Goal: Navigation & Orientation: Find specific page/section

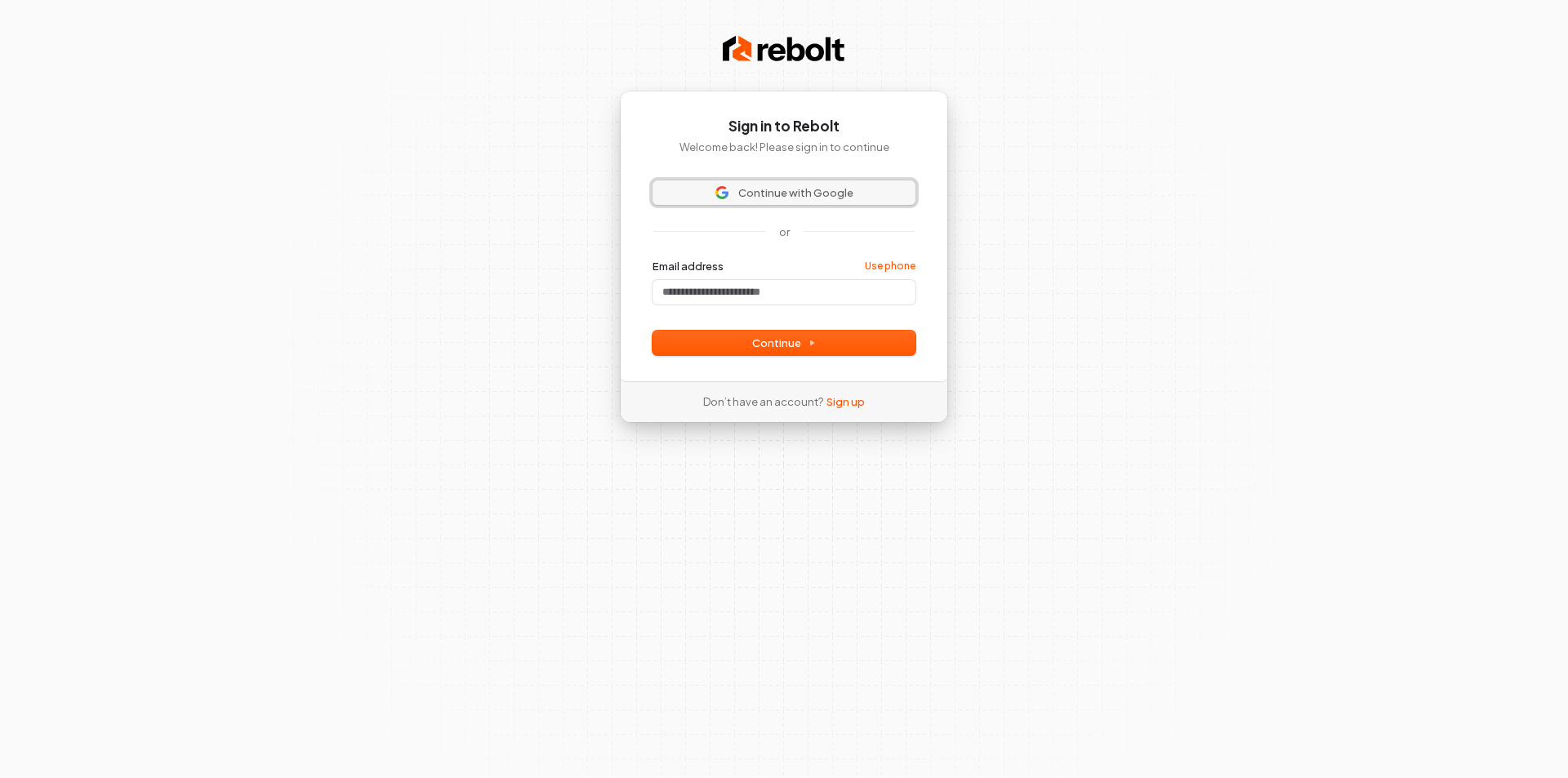
click at [804, 198] on span "Continue with Google" at bounding box center [796, 192] width 115 height 14
click at [762, 286] on input "Email address" at bounding box center [784, 291] width 263 height 25
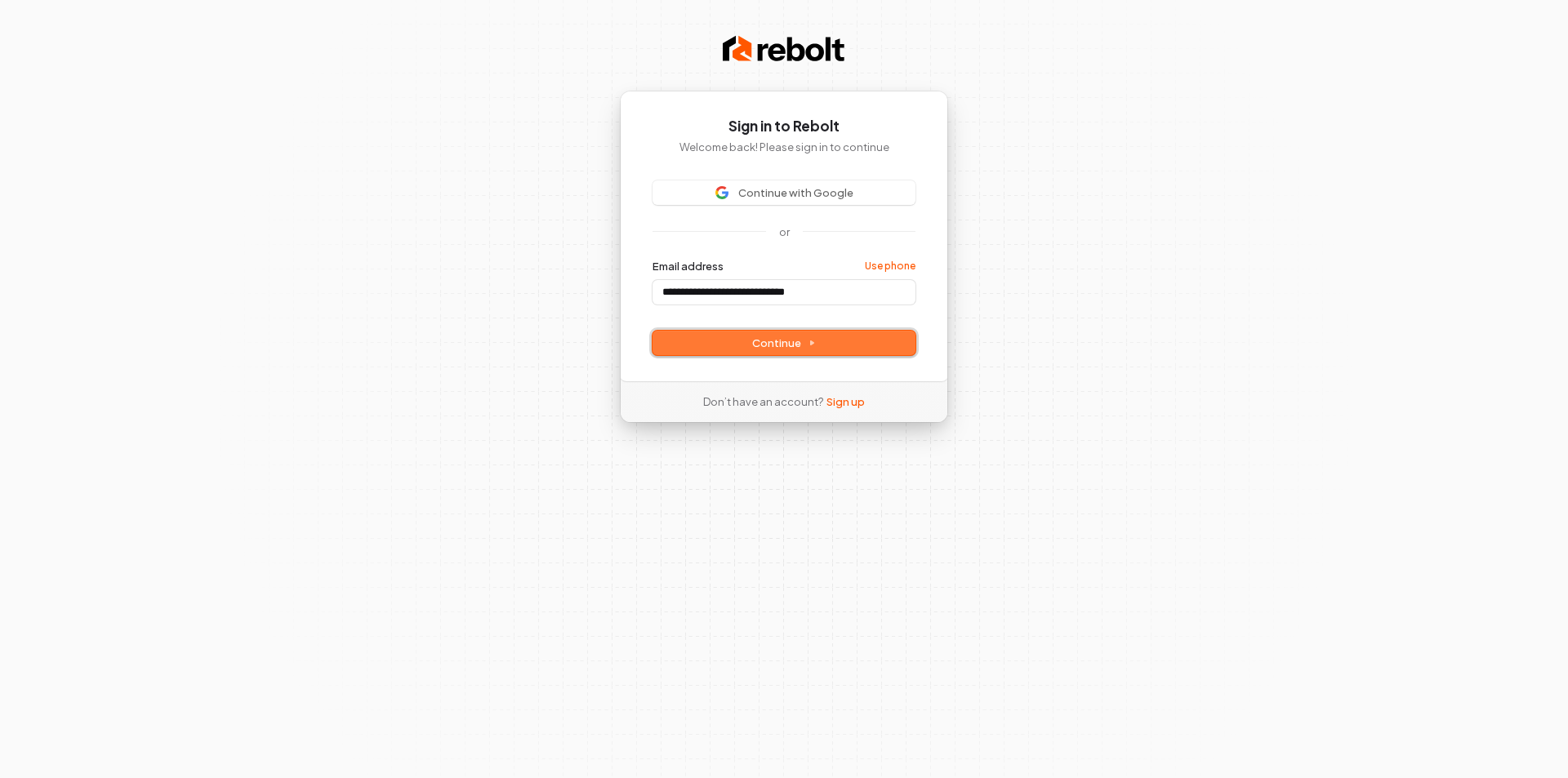
click at [782, 347] on span "Continue" at bounding box center [784, 343] width 64 height 14
type input "**********"
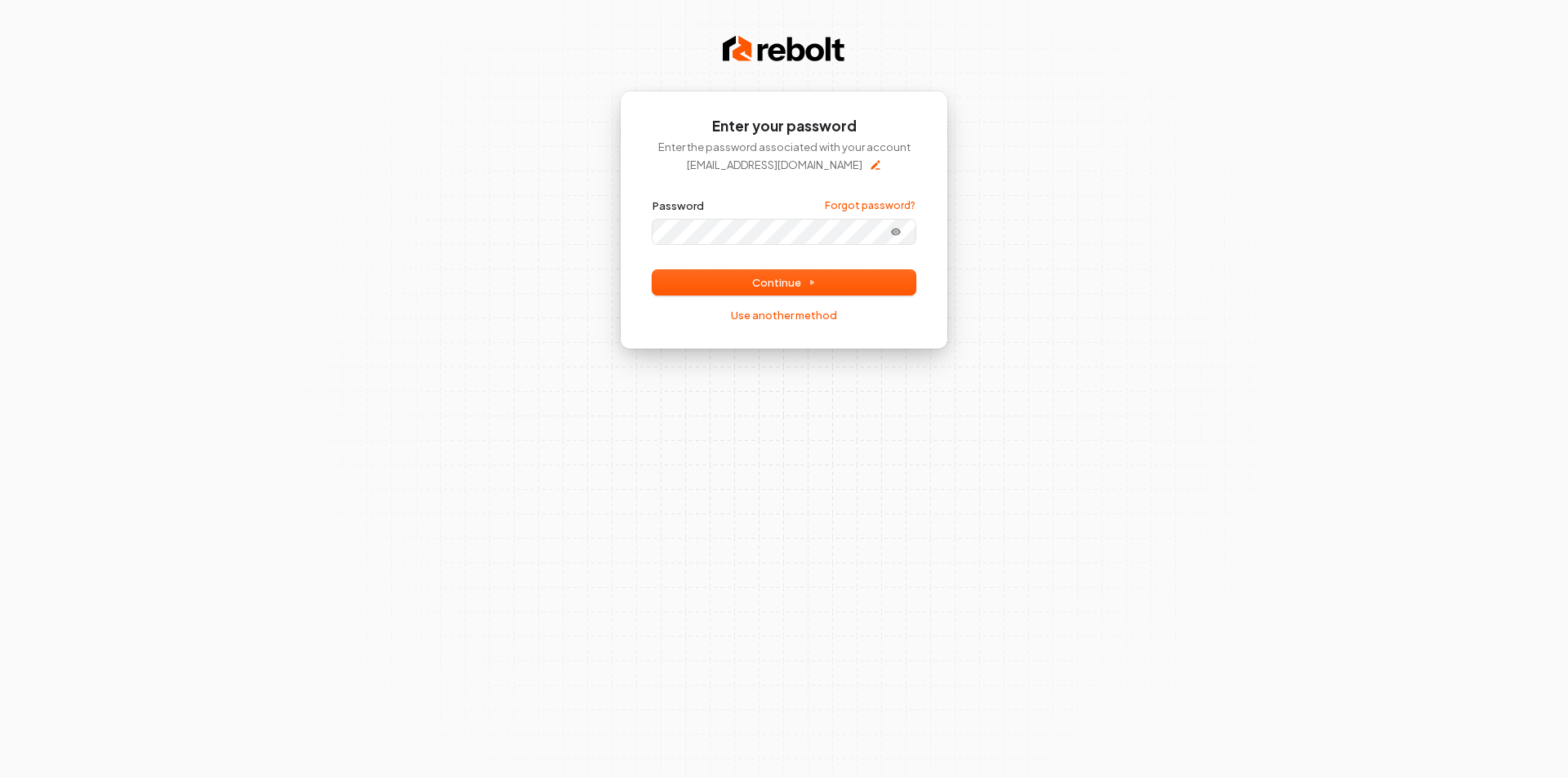
click at [652, 199] on button "submit" at bounding box center [652, 199] width 0 height 0
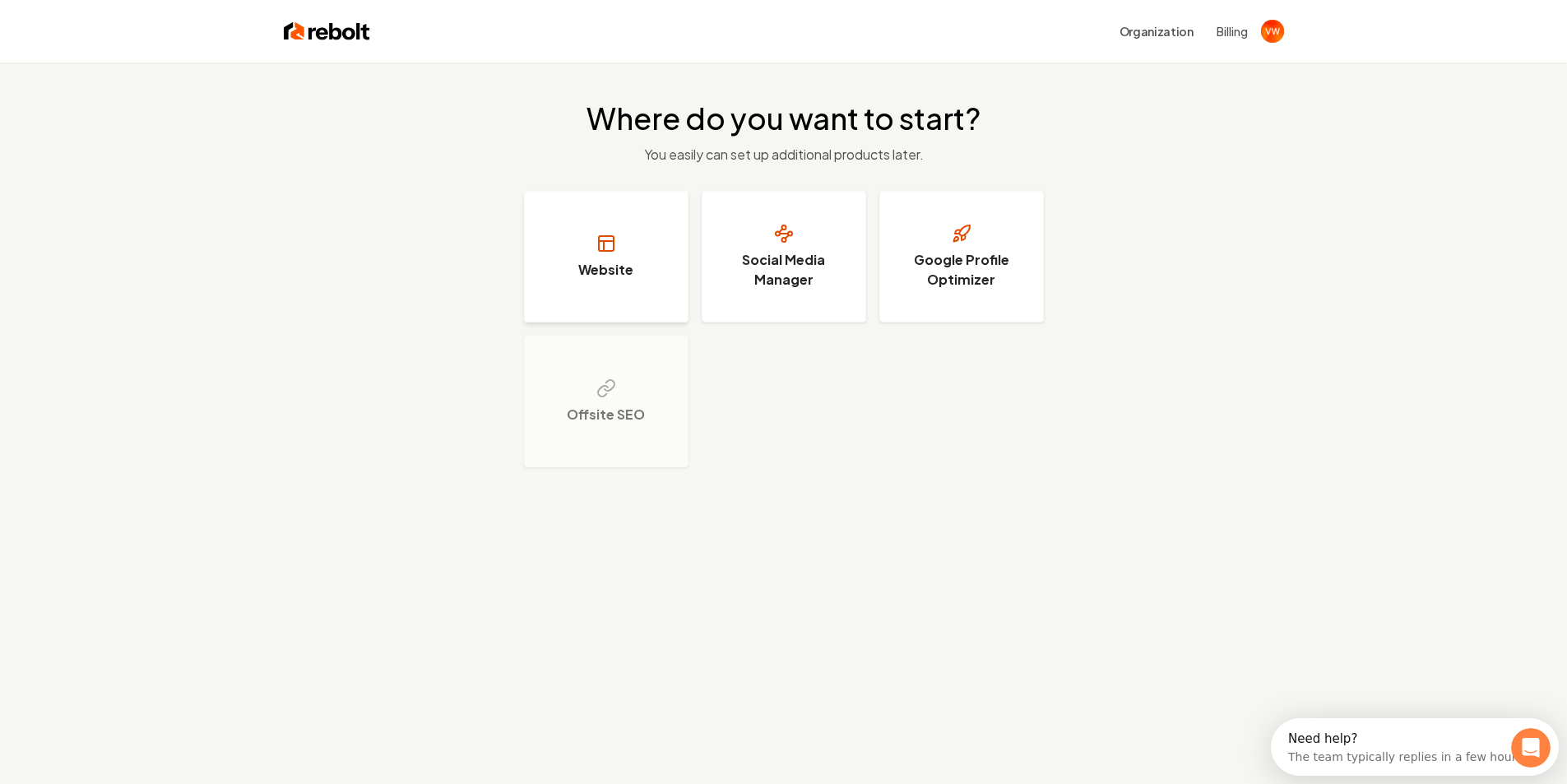
click at [633, 305] on button "Website" at bounding box center [607, 256] width 165 height 131
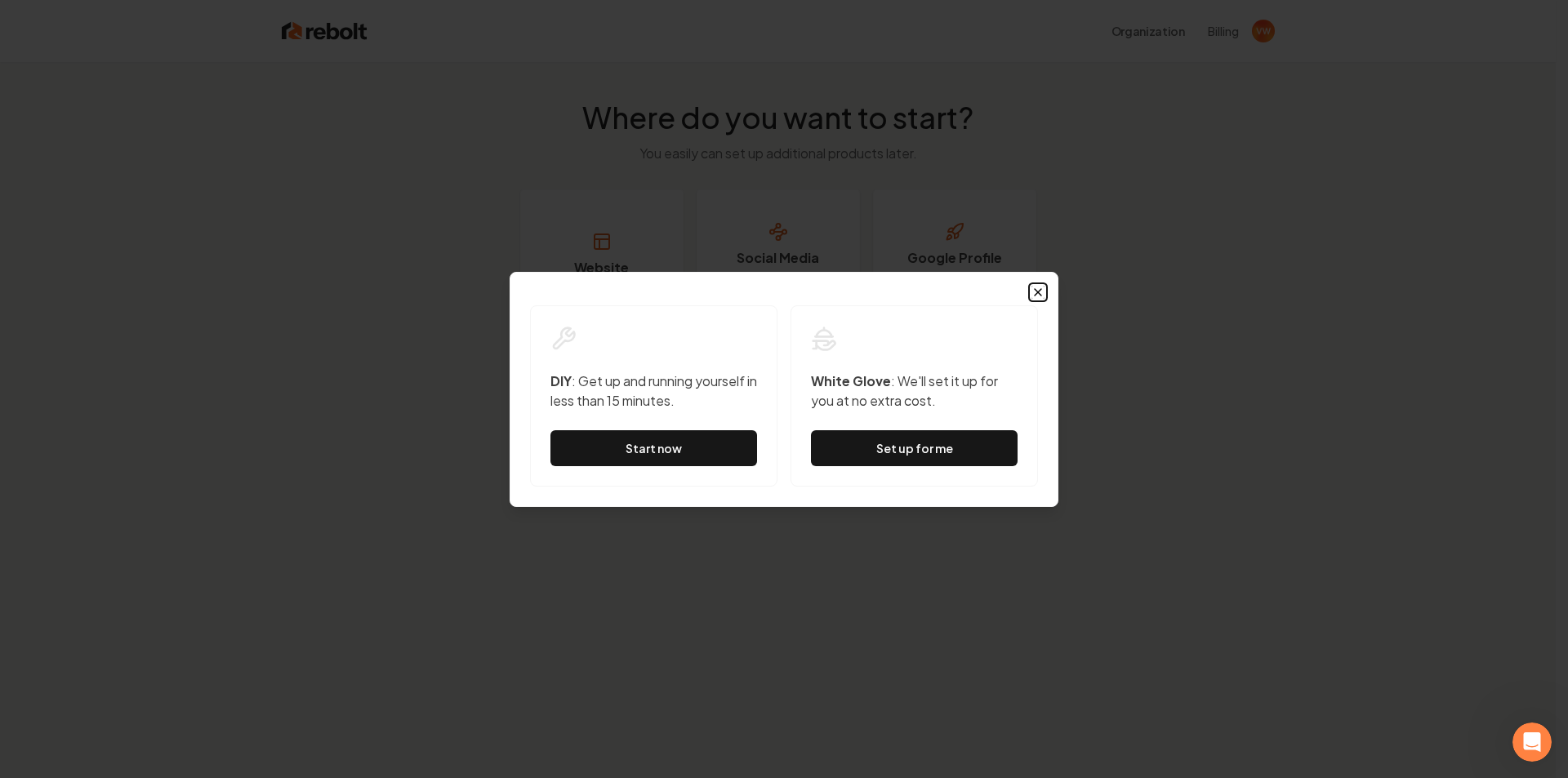
click at [1037, 291] on icon "button" at bounding box center [1038, 292] width 7 height 7
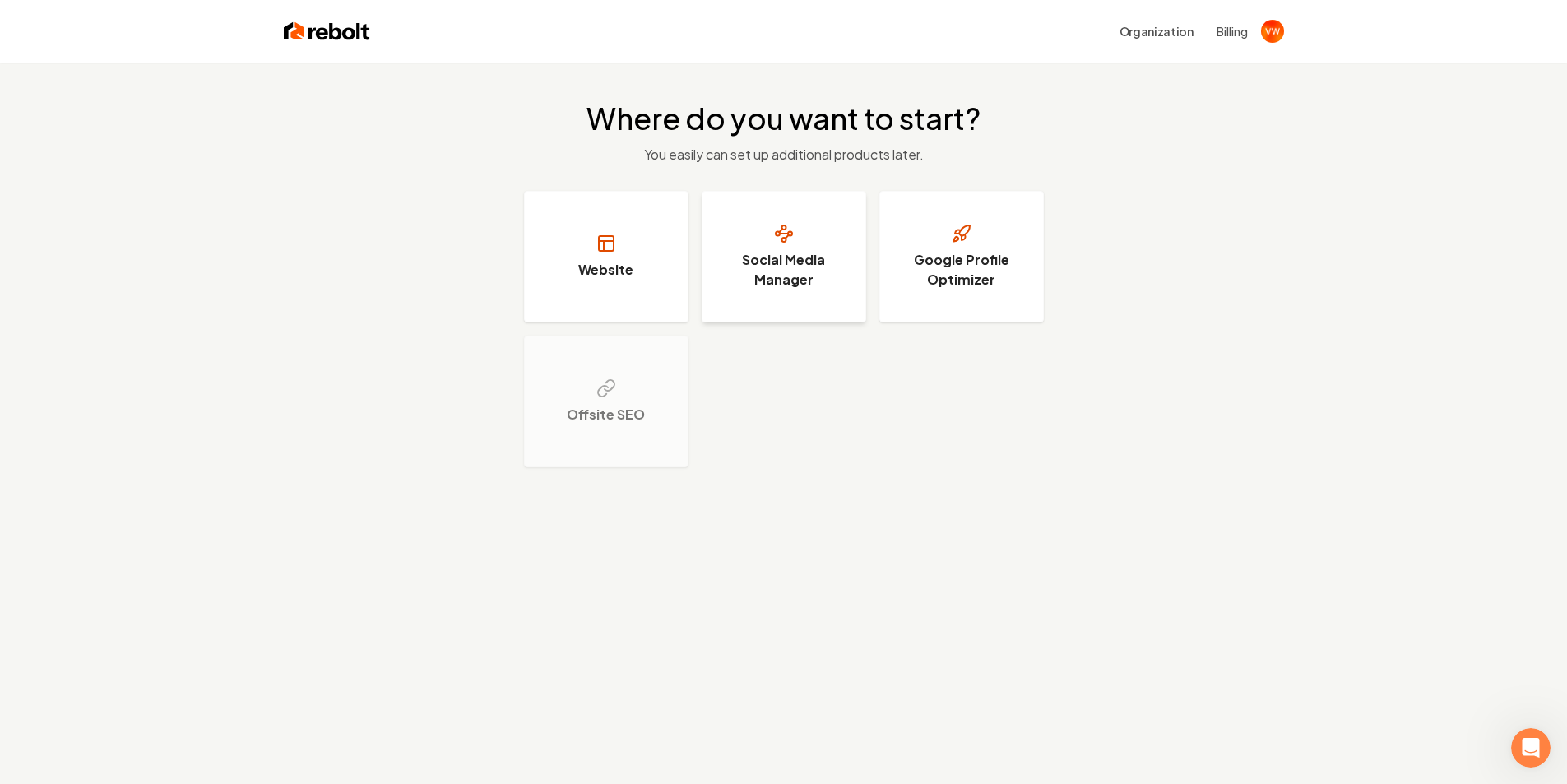
click at [815, 265] on h3 "Social Media Manager" at bounding box center [784, 270] width 124 height 40
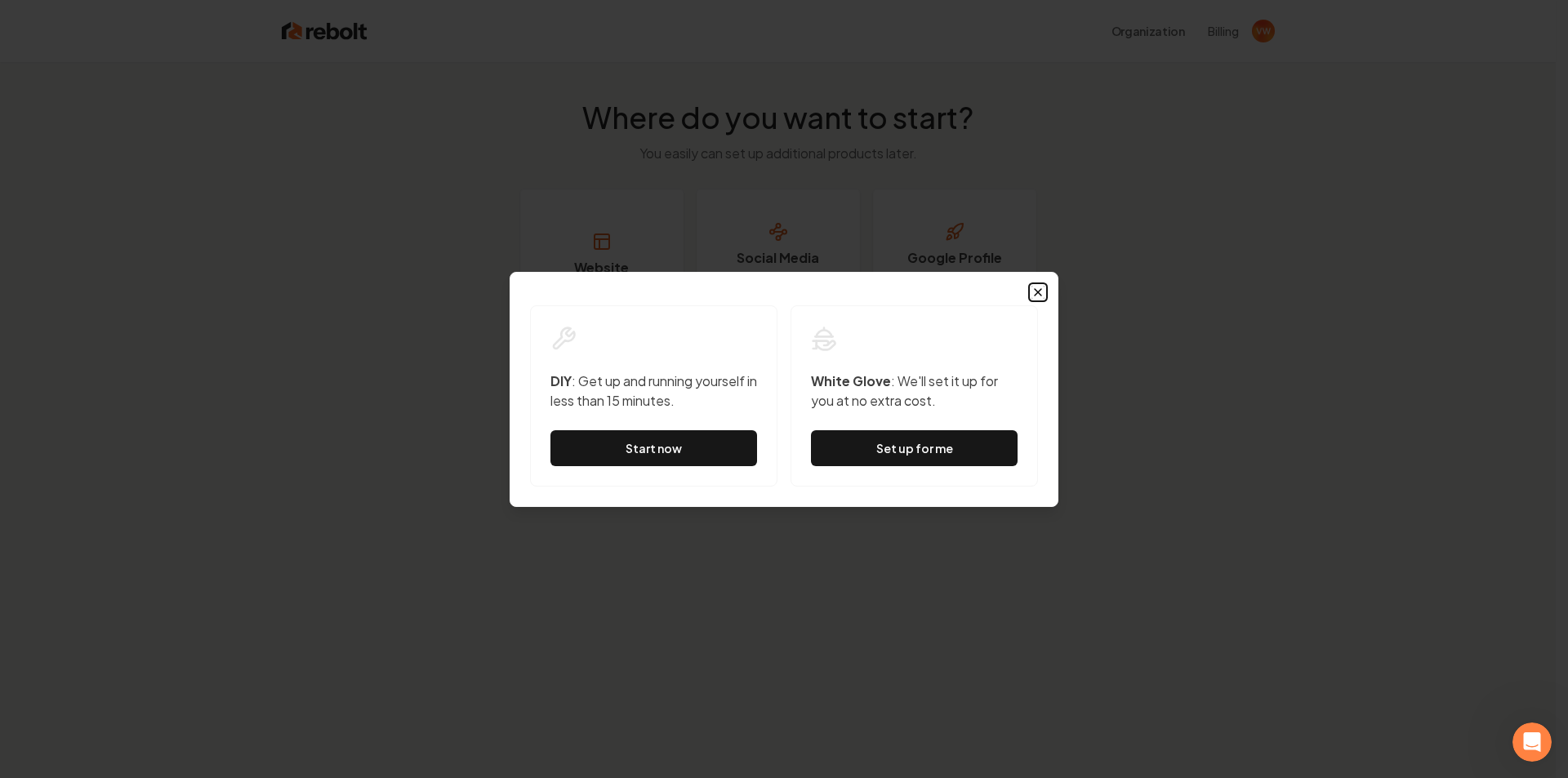
click at [1044, 288] on icon "button" at bounding box center [1038, 291] width 13 height 13
